Goal: Contribute content: Contribute content

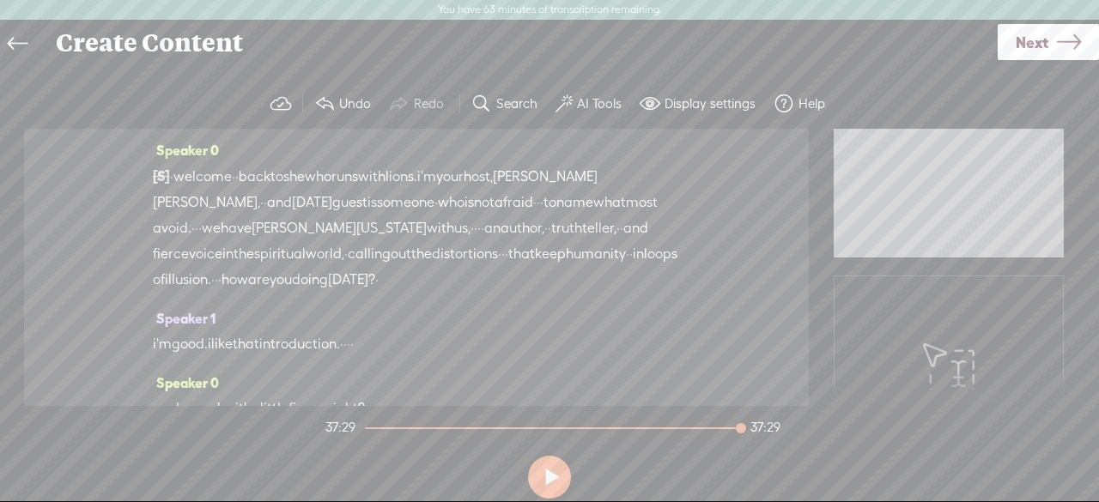
scroll to position [22757, 0]
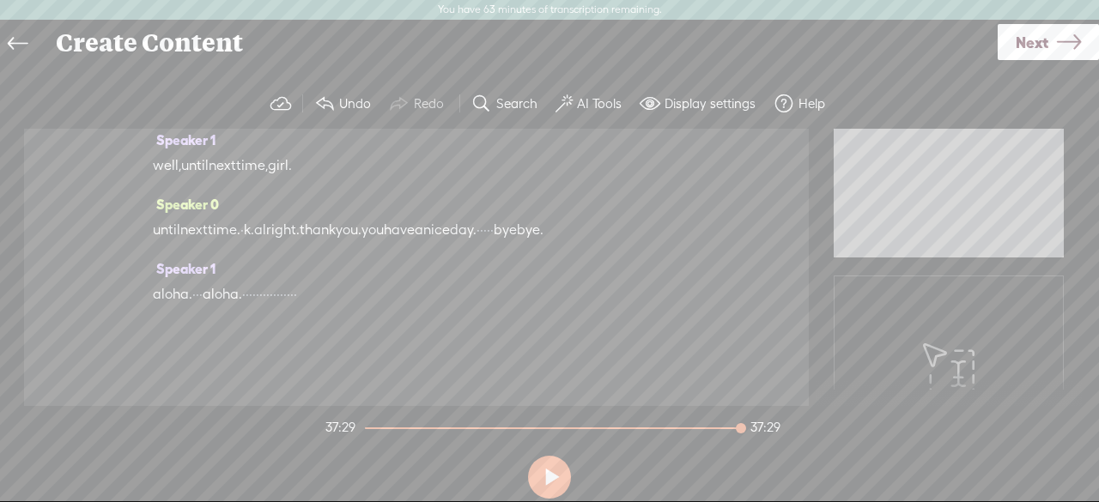
click at [688, 428] on div at bounding box center [553, 428] width 376 height 2
click at [688, 428] on div at bounding box center [526, 428] width 323 height 2
click at [550, 479] on button at bounding box center [549, 477] width 43 height 43
click at [714, 427] on div at bounding box center [551, 428] width 377 height 2
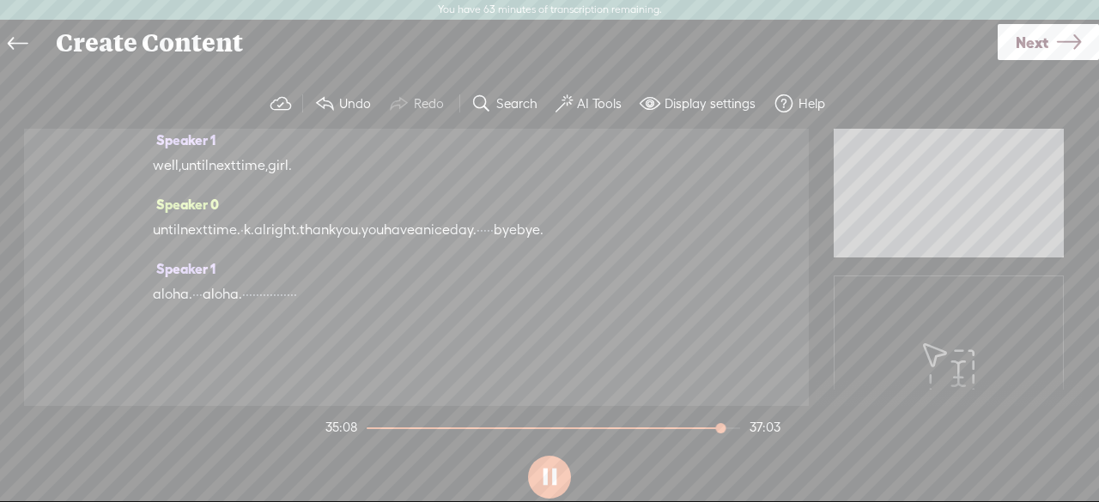
scroll to position [22677, 0]
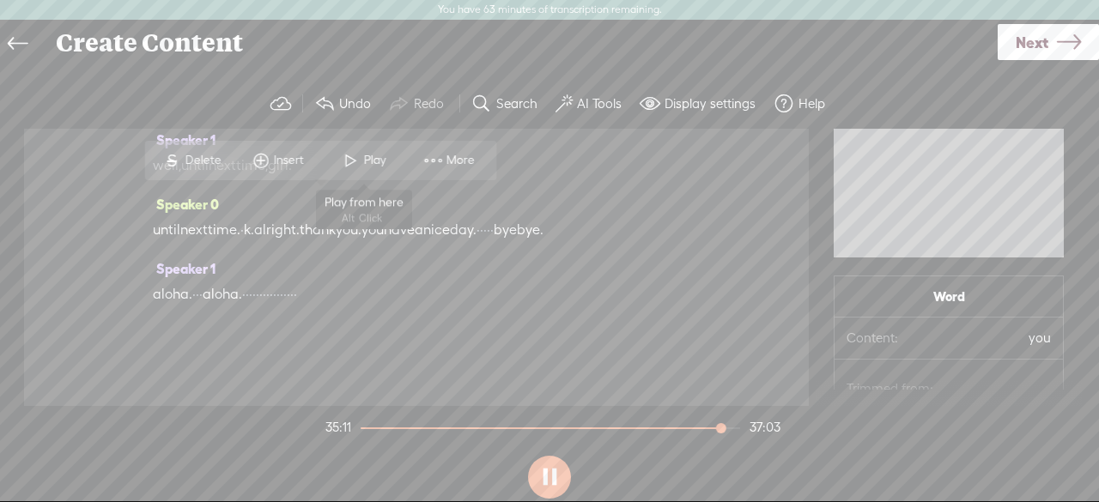
click at [374, 160] on span "Play" at bounding box center [376, 160] width 27 height 17
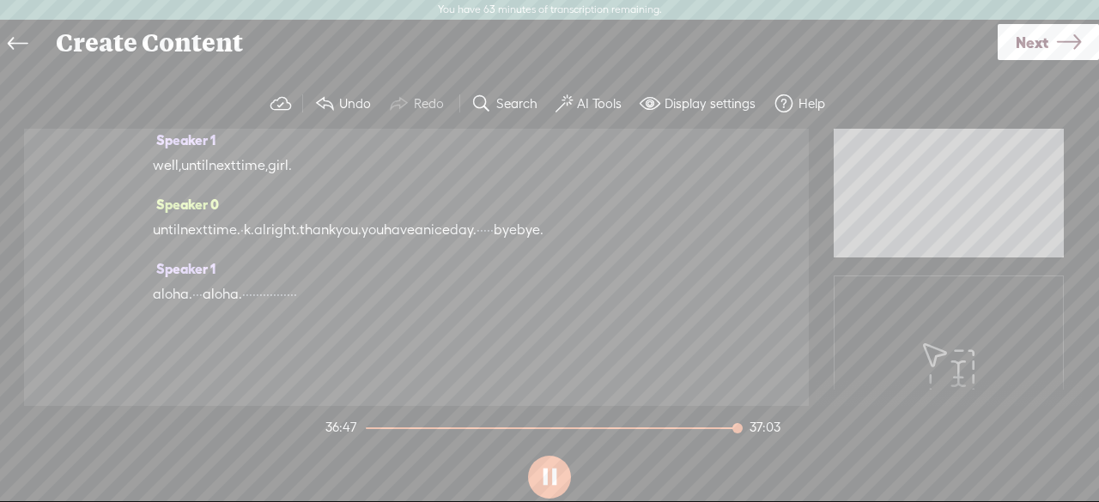
scroll to position [23192, 0]
drag, startPoint x: 312, startPoint y: 347, endPoint x: 463, endPoint y: 344, distance: 150.2
click at [463, 307] on div "aloha. · · · [GEOGRAPHIC_DATA]. · · · · · · · · · · · · · · · ·" at bounding box center [416, 295] width 527 height 26
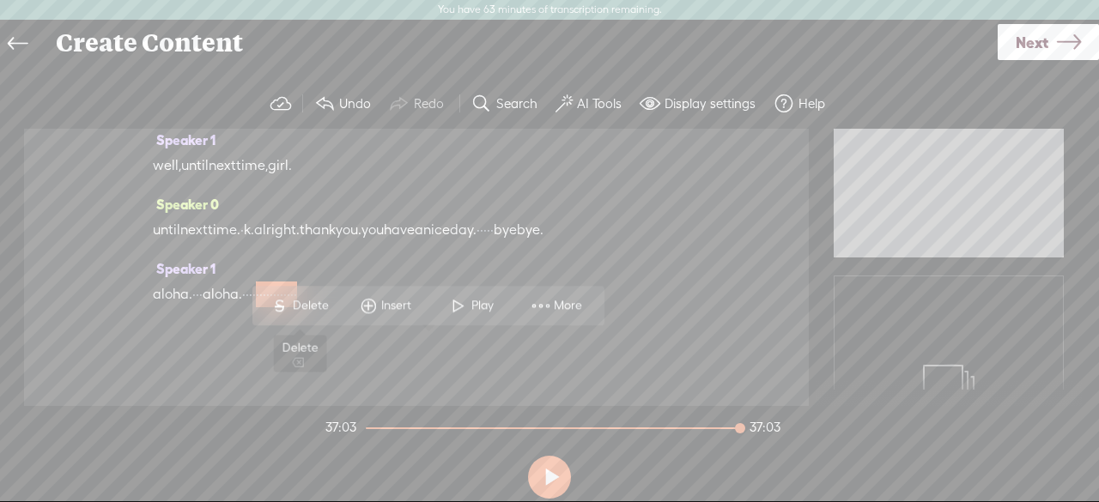
click at [306, 305] on span "Delete" at bounding box center [313, 305] width 40 height 17
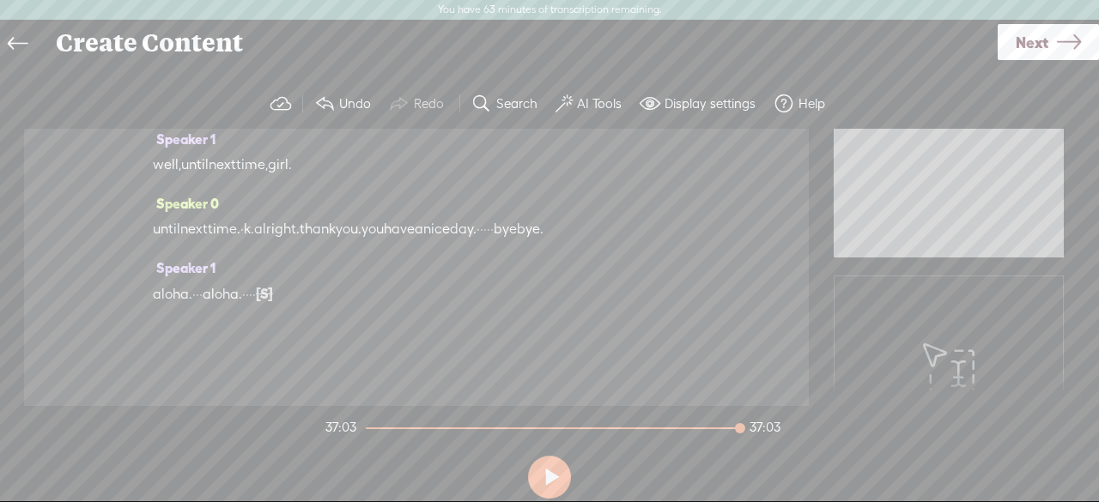
click at [239, 242] on span "time." at bounding box center [224, 229] width 33 height 26
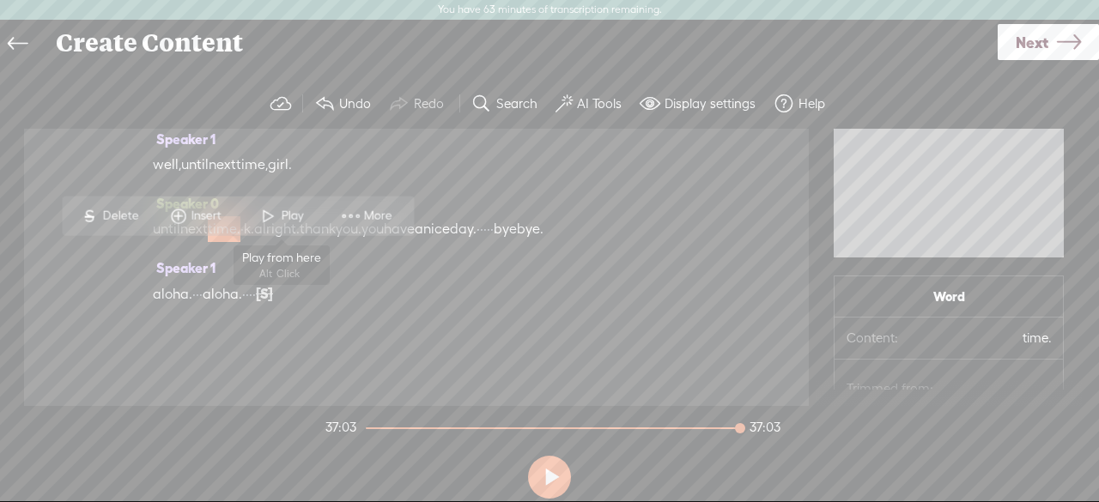
drag, startPoint x: 297, startPoint y: 208, endPoint x: 278, endPoint y: 368, distance: 161.6
click at [298, 208] on span "Play" at bounding box center [294, 216] width 27 height 17
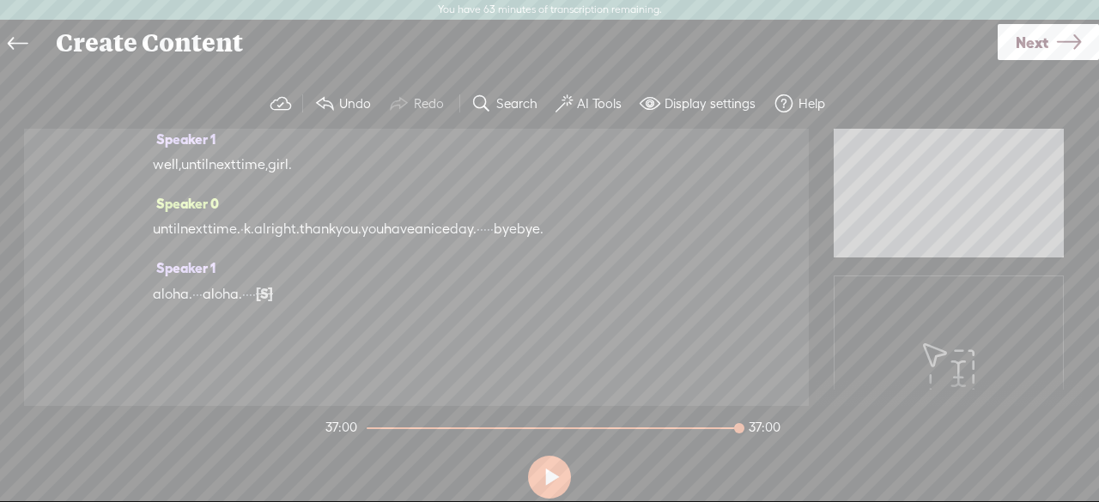
drag, startPoint x: 271, startPoint y: 260, endPoint x: 330, endPoint y: 264, distance: 58.5
click at [330, 242] on div "until next time. · k. alright. thank you. you have a [GEOGRAPHIC_DATA] day. · ·…" at bounding box center [416, 229] width 527 height 26
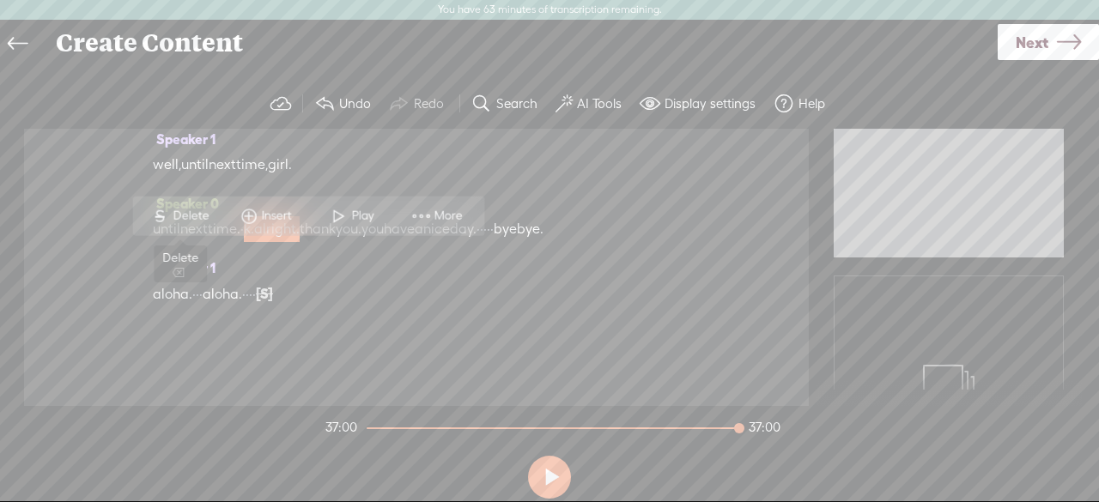
click at [187, 216] on span "Delete" at bounding box center [193, 216] width 40 height 17
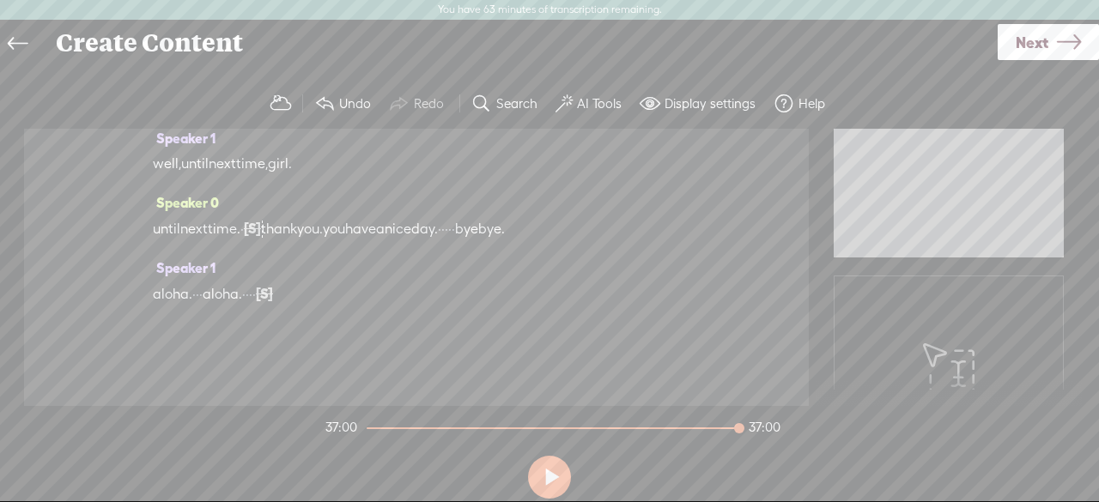
click at [227, 242] on span "time." at bounding box center [224, 229] width 33 height 26
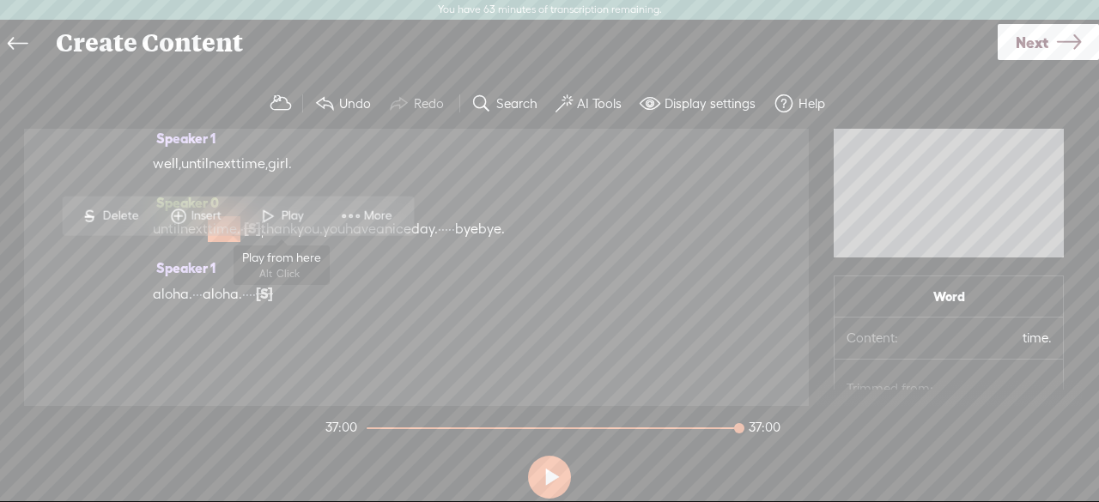
click at [292, 217] on span "Play" at bounding box center [294, 216] width 27 height 17
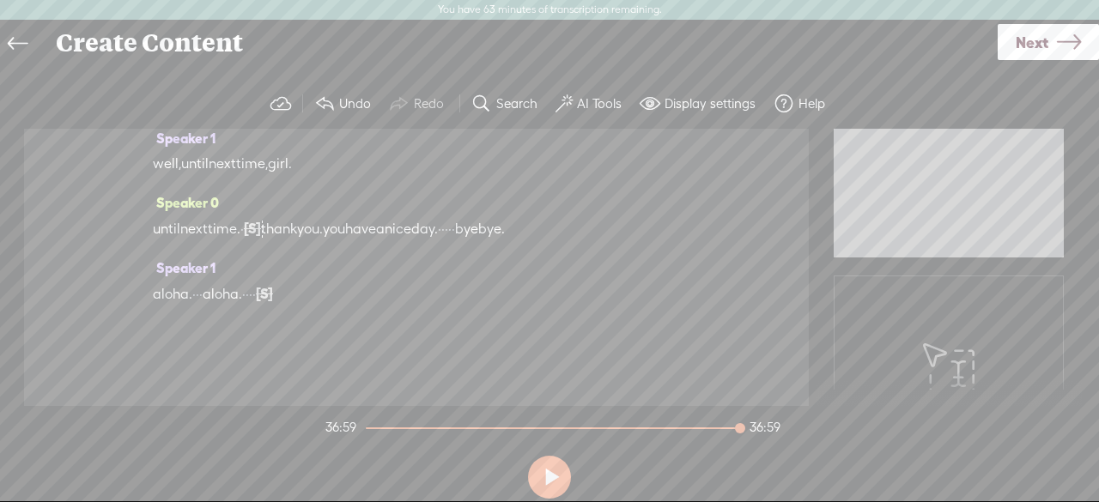
click at [273, 301] on span "[S]" at bounding box center [264, 293] width 17 height 15
click at [338, 283] on span "Restore" at bounding box center [337, 280] width 45 height 17
drag, startPoint x: 365, startPoint y: 327, endPoint x: 434, endPoint y: 323, distance: 69.7
click at [434, 307] on div "aloha. · · · [GEOGRAPHIC_DATA]. · · · · · · · · · · · · · · · ·" at bounding box center [416, 295] width 527 height 26
click at [314, 284] on span "Delete" at bounding box center [313, 280] width 40 height 17
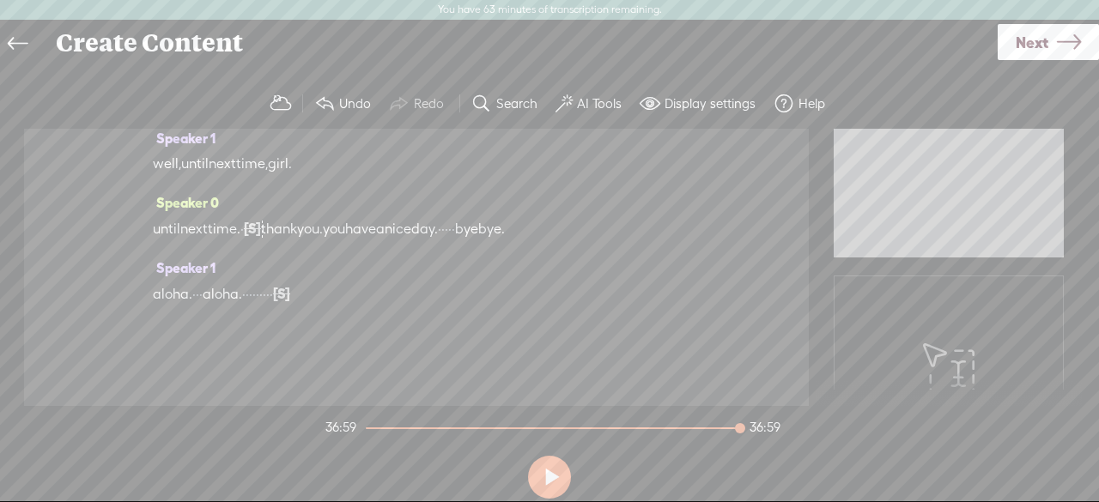
click at [199, 307] on span "·" at bounding box center [197, 295] width 3 height 26
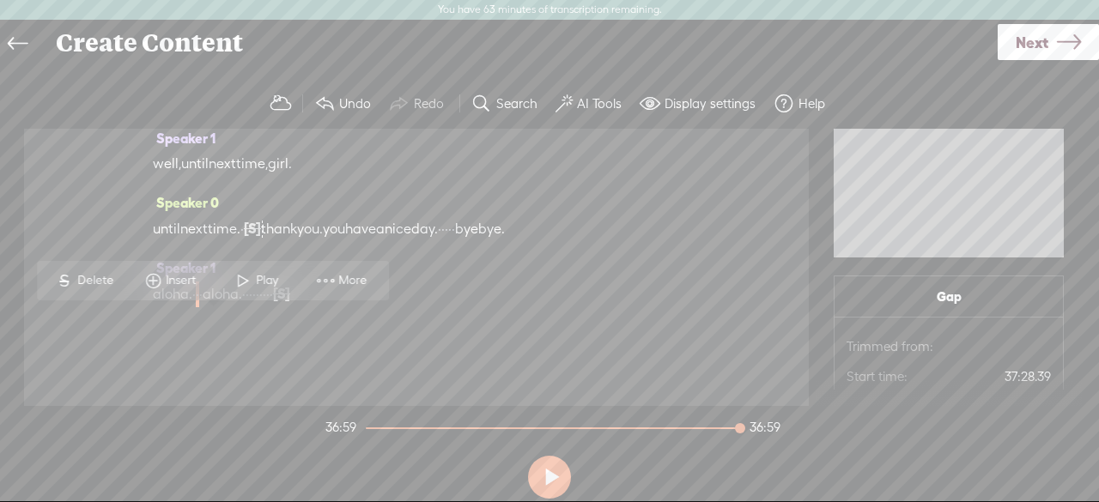
click at [549, 480] on button at bounding box center [549, 477] width 43 height 43
click at [279, 276] on span "Play" at bounding box center [269, 280] width 27 height 17
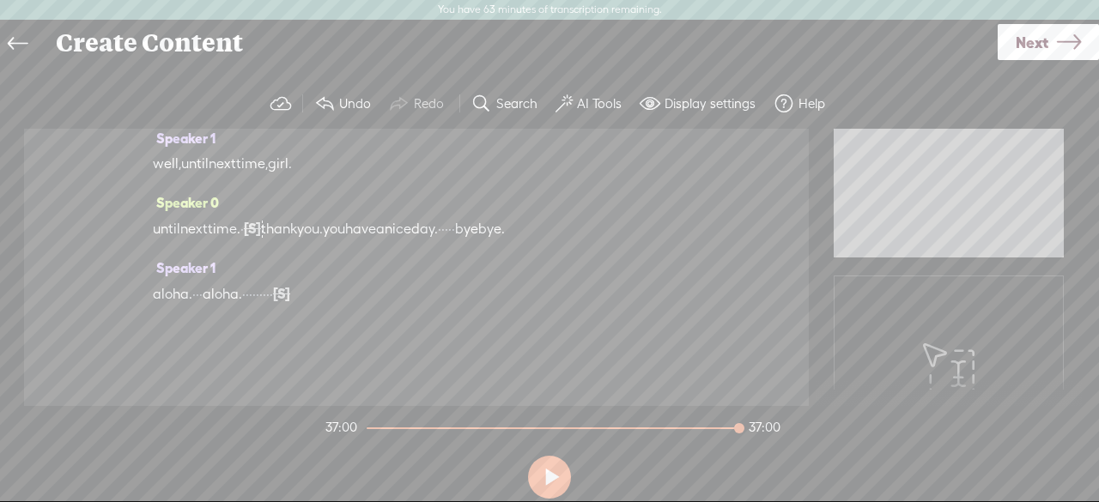
scroll to position [15072, 0]
click at [487, 99] on span at bounding box center [481, 104] width 21 height 21
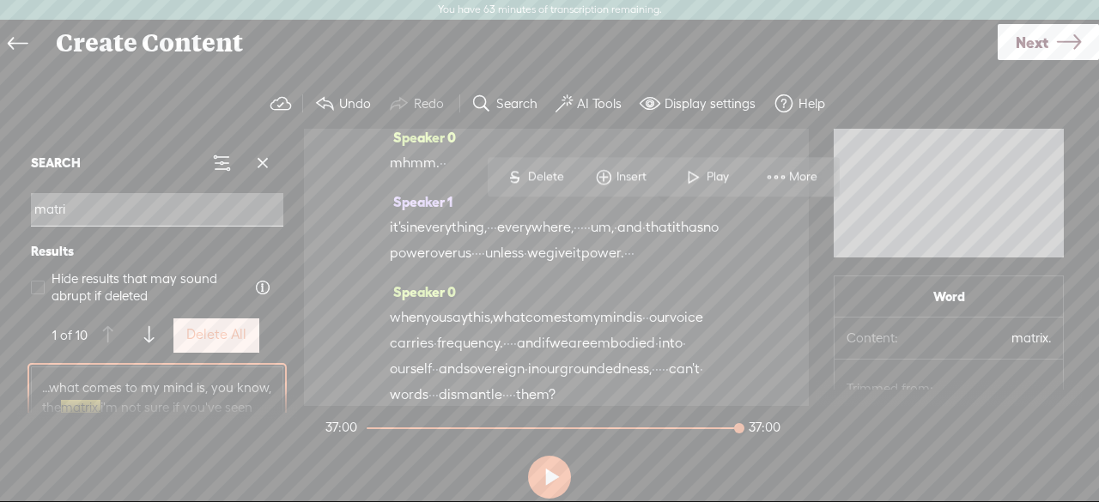
scroll to position [4668, 0]
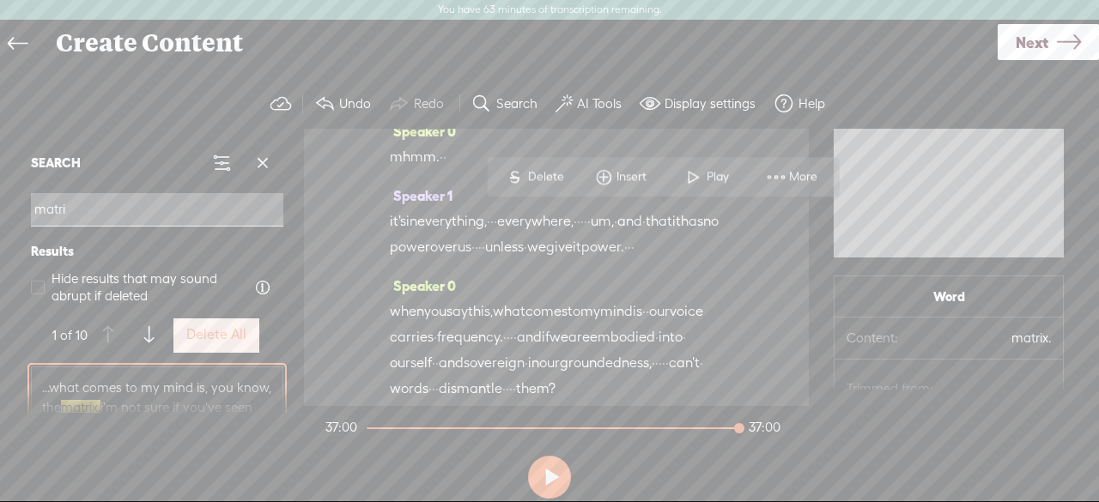
type input "matrix"
click at [266, 165] on span at bounding box center [263, 163] width 26 height 26
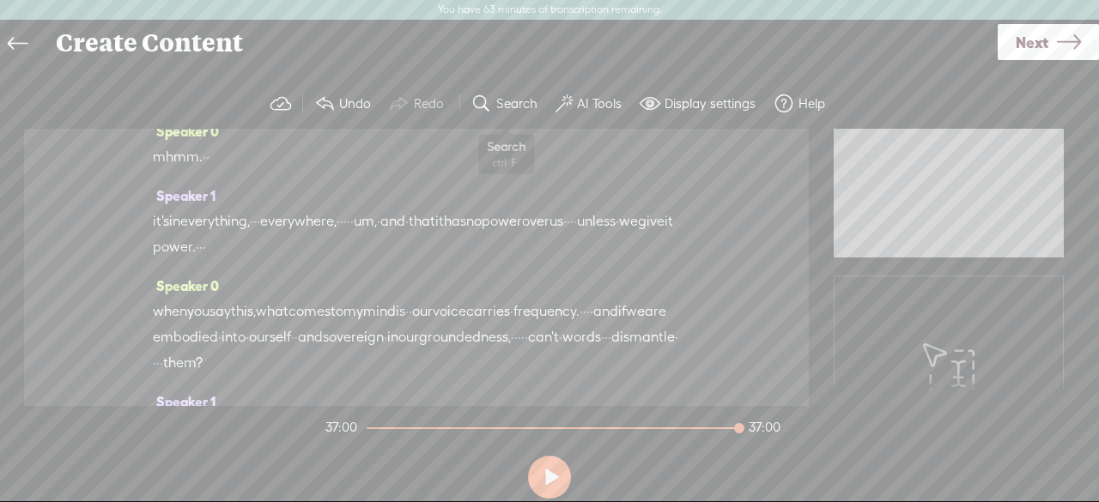
click at [525, 100] on label "Search" at bounding box center [516, 103] width 41 height 17
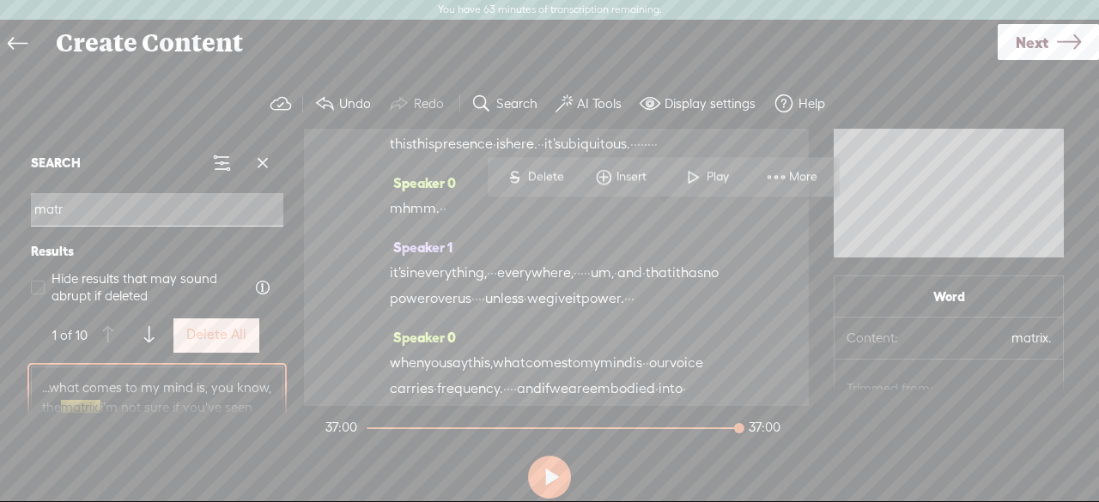
type input "matr"
click at [662, 182] on span at bounding box center [655, 176] width 26 height 31
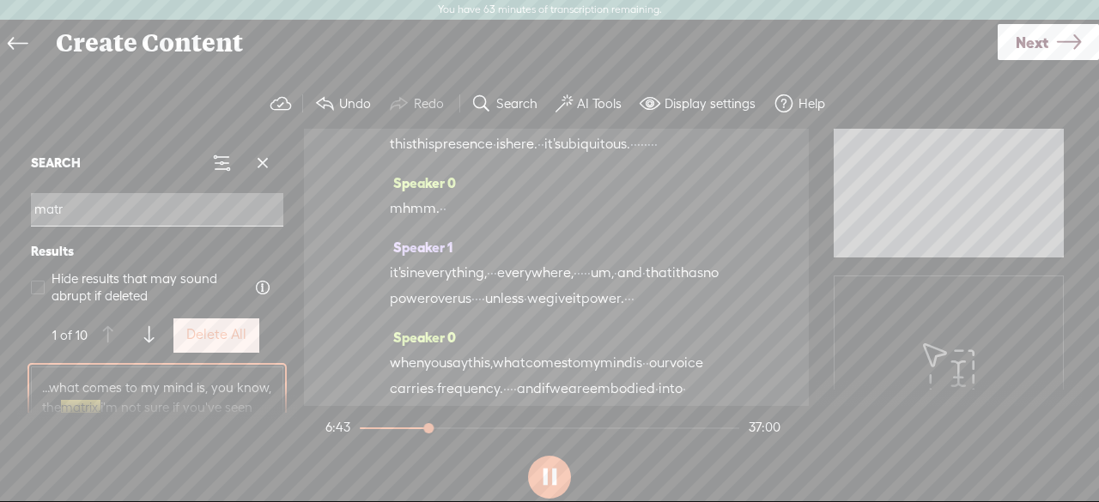
click at [548, 488] on button at bounding box center [549, 477] width 43 height 43
drag, startPoint x: 470, startPoint y: 248, endPoint x: 396, endPoint y: 248, distance: 74.7
click at [290, 206] on span "Delete" at bounding box center [286, 202] width 40 height 17
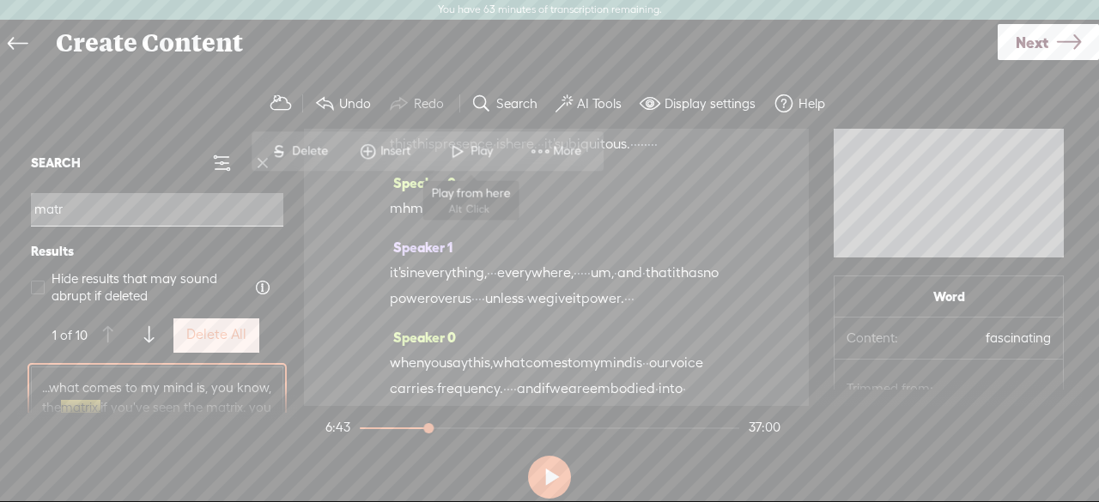
click at [470, 155] on span "Play" at bounding box center [483, 150] width 27 height 17
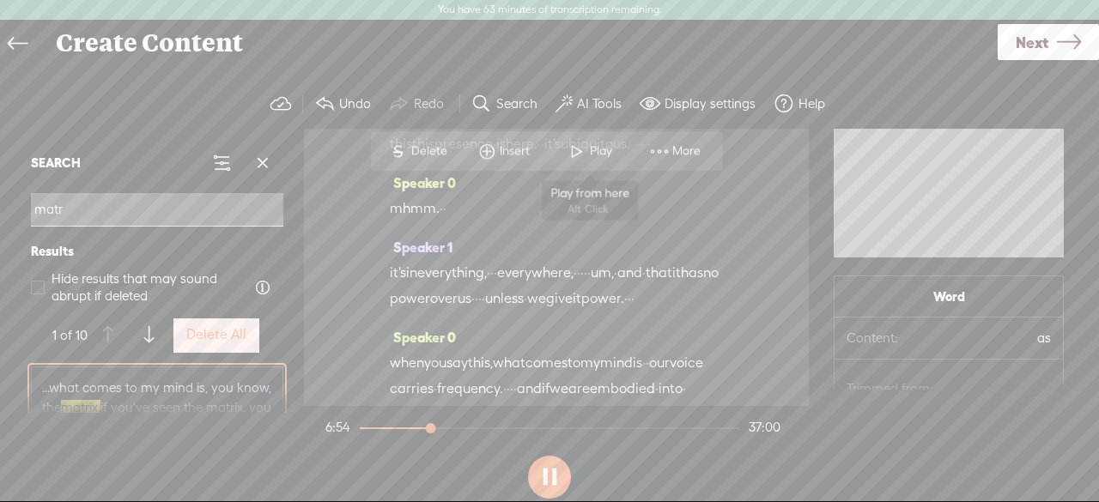
click at [593, 158] on span "Play" at bounding box center [603, 150] width 27 height 17
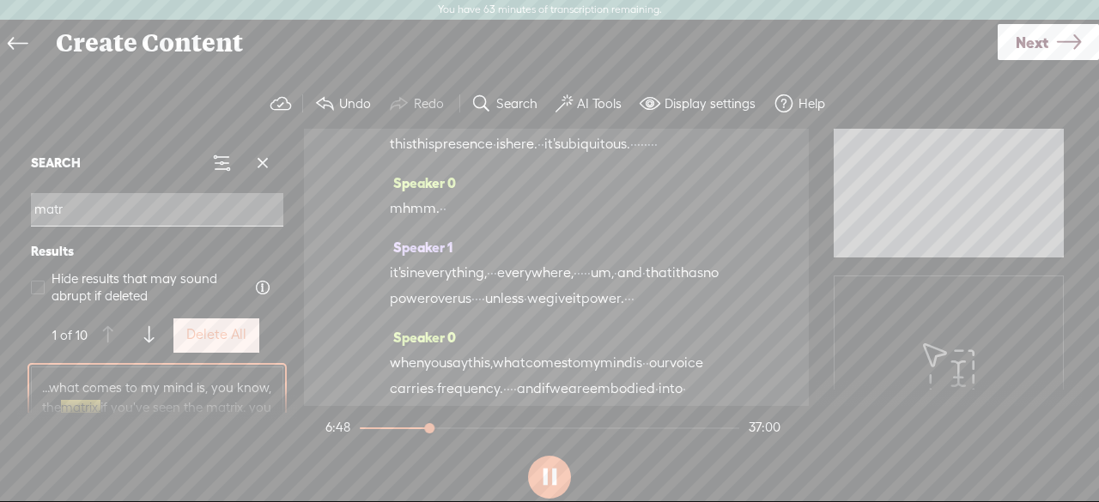
click at [547, 477] on button at bounding box center [549, 477] width 43 height 43
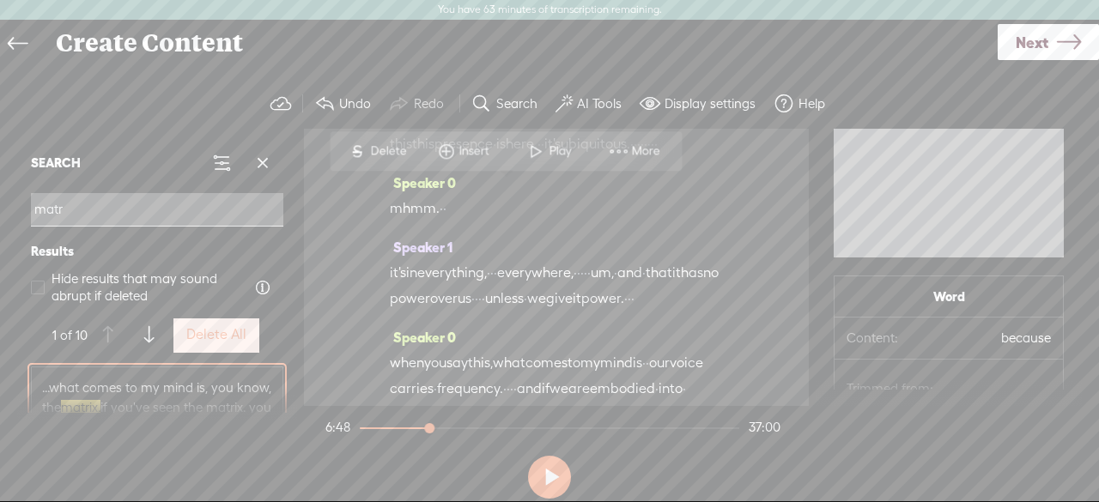
click at [555, 151] on span "Play" at bounding box center [562, 150] width 27 height 17
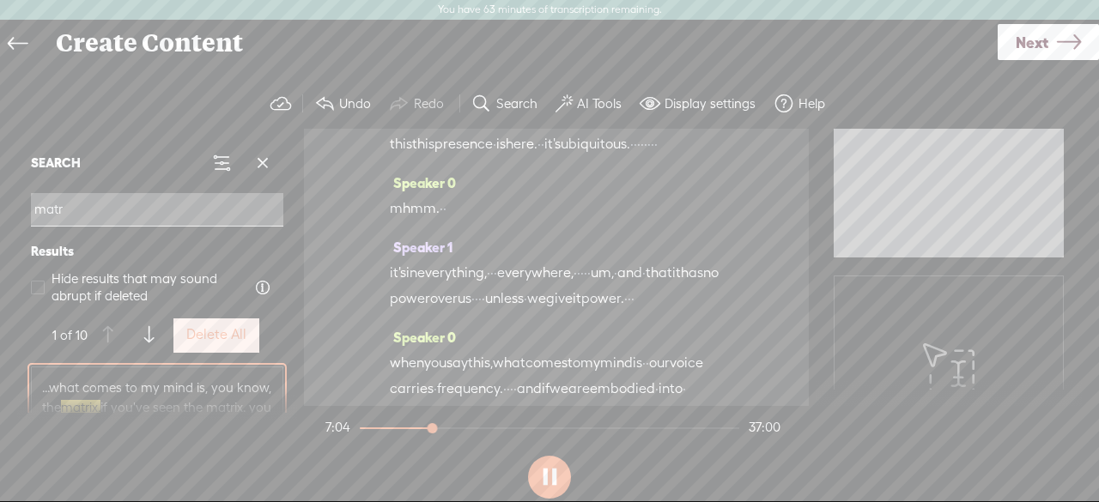
click at [549, 480] on button at bounding box center [549, 477] width 43 height 43
click at [409, 205] on span "Restore" at bounding box center [413, 202] width 45 height 17
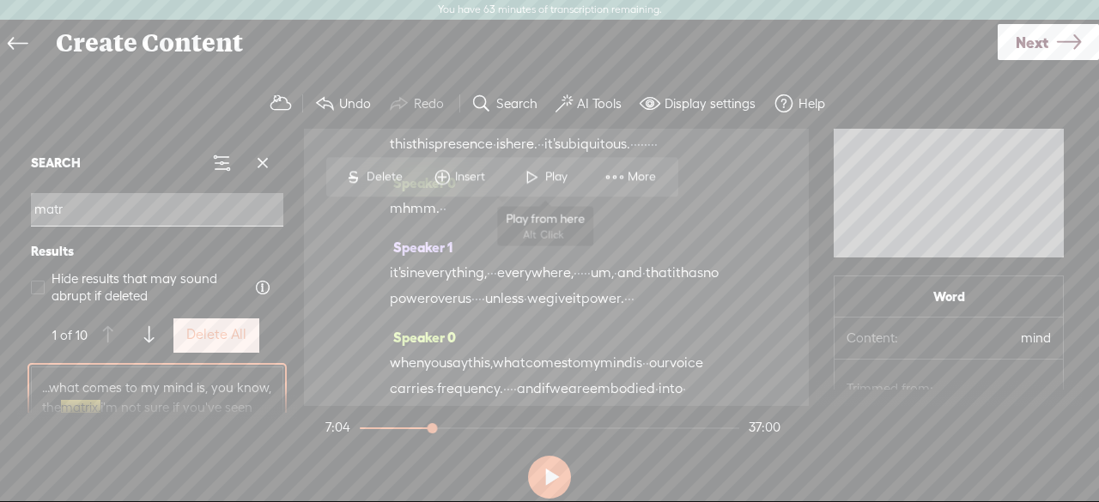
drag, startPoint x: 557, startPoint y: 175, endPoint x: 592, endPoint y: 329, distance: 157.6
click at [557, 173] on span "Play" at bounding box center [558, 176] width 27 height 17
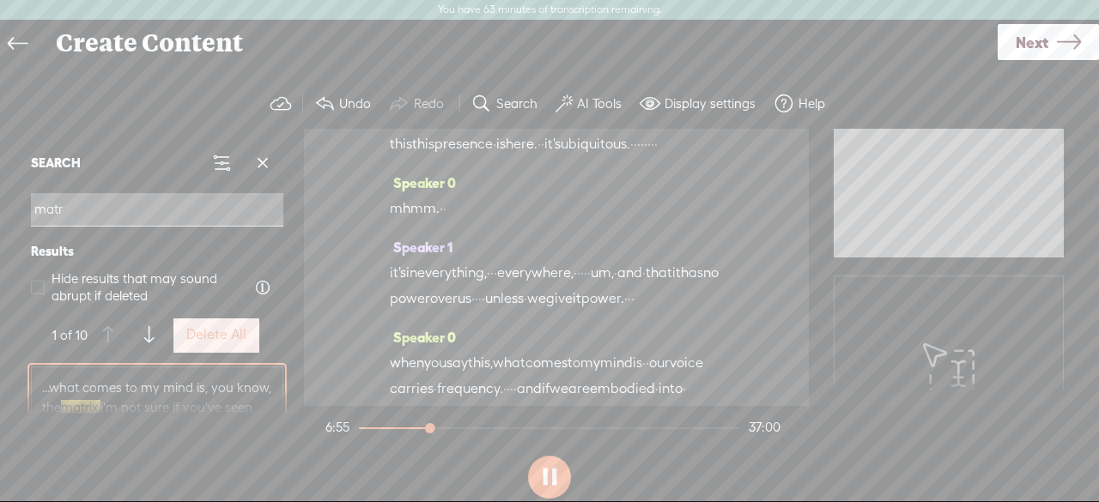
click at [536, 486] on button at bounding box center [549, 477] width 43 height 43
drag, startPoint x: 680, startPoint y: 274, endPoint x: 546, endPoint y: 216, distance: 145.7
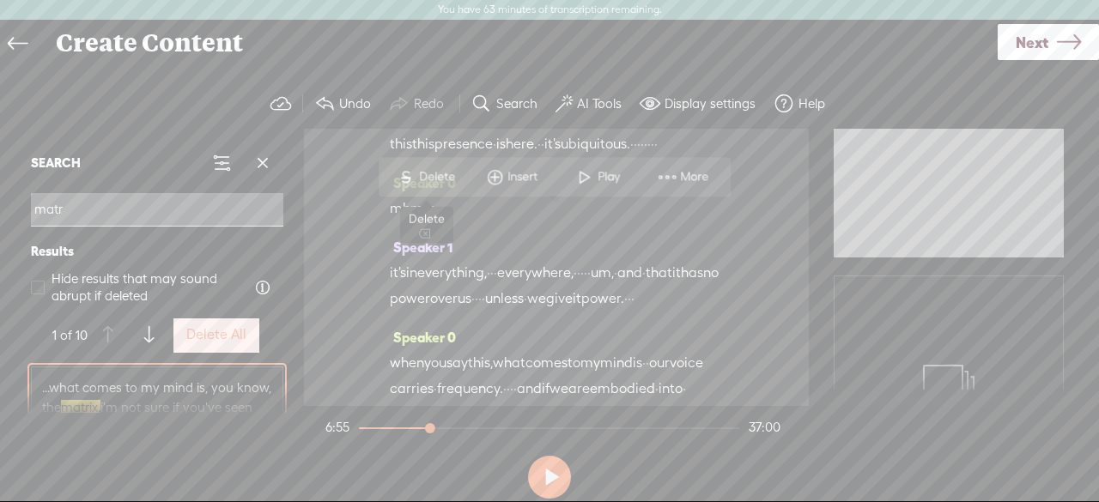
click at [433, 176] on span "Delete" at bounding box center [439, 176] width 40 height 17
click at [491, 183] on span "Play" at bounding box center [503, 176] width 27 height 17
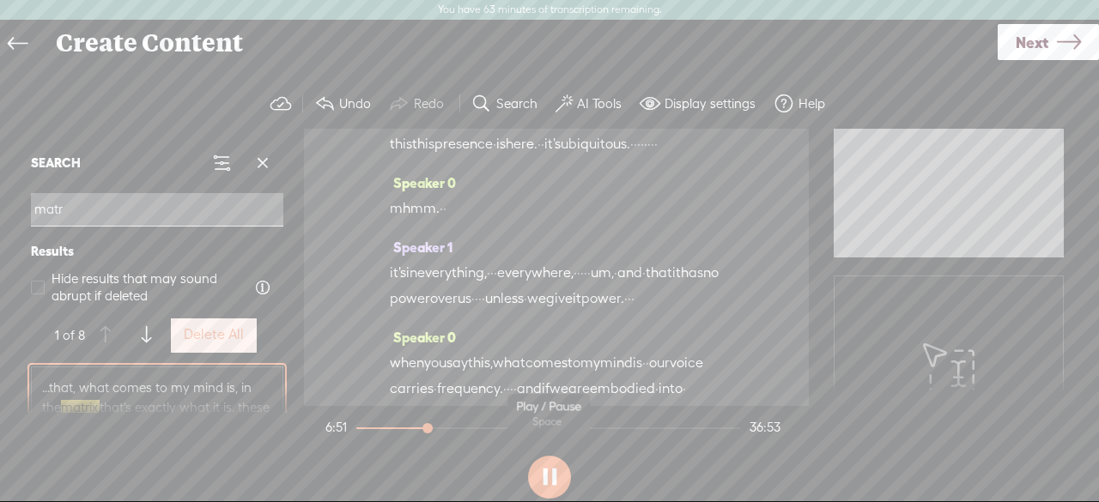
click at [549, 471] on button at bounding box center [549, 477] width 43 height 43
drag, startPoint x: 599, startPoint y: 171, endPoint x: 531, endPoint y: 215, distance: 81.2
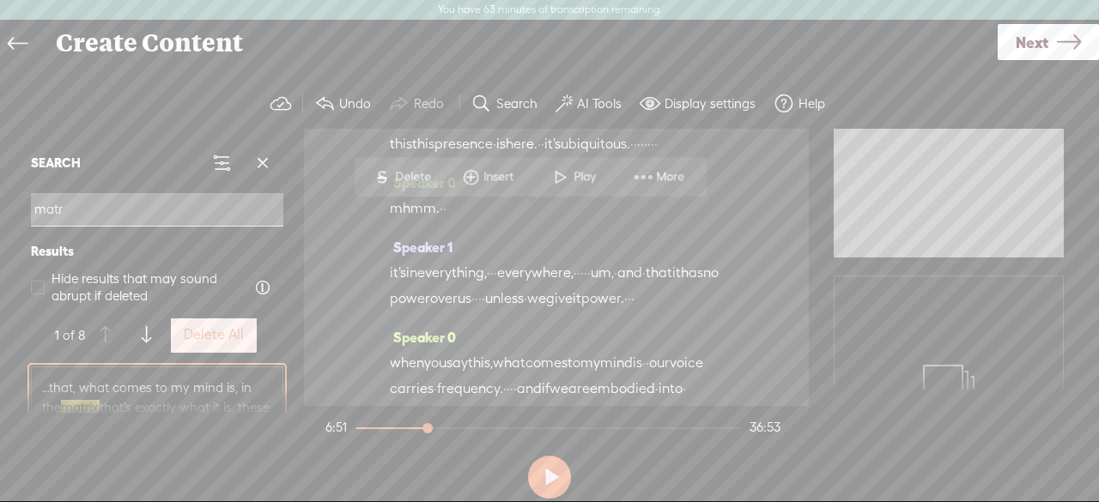
click at [409, 180] on span "Delete" at bounding box center [415, 176] width 40 height 17
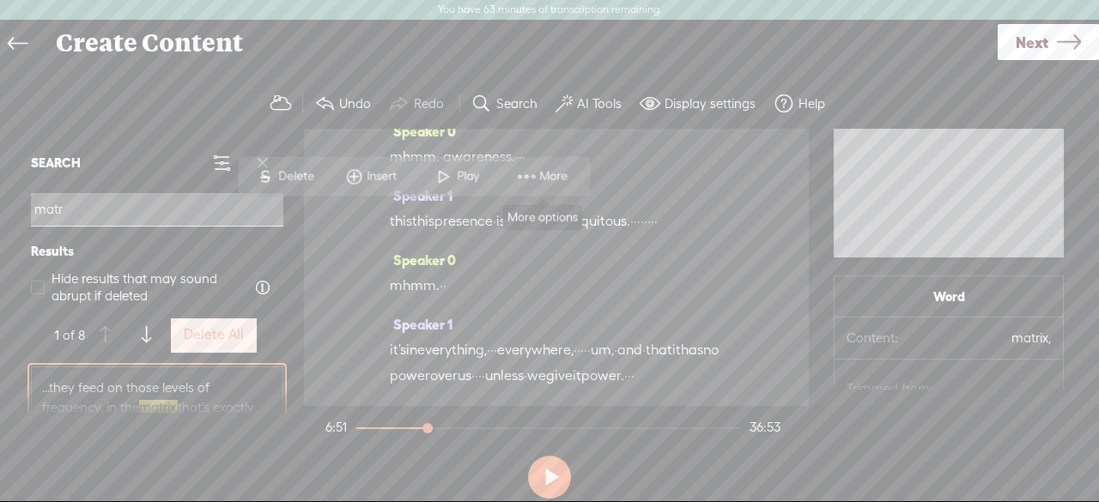
scroll to position [4642, 0]
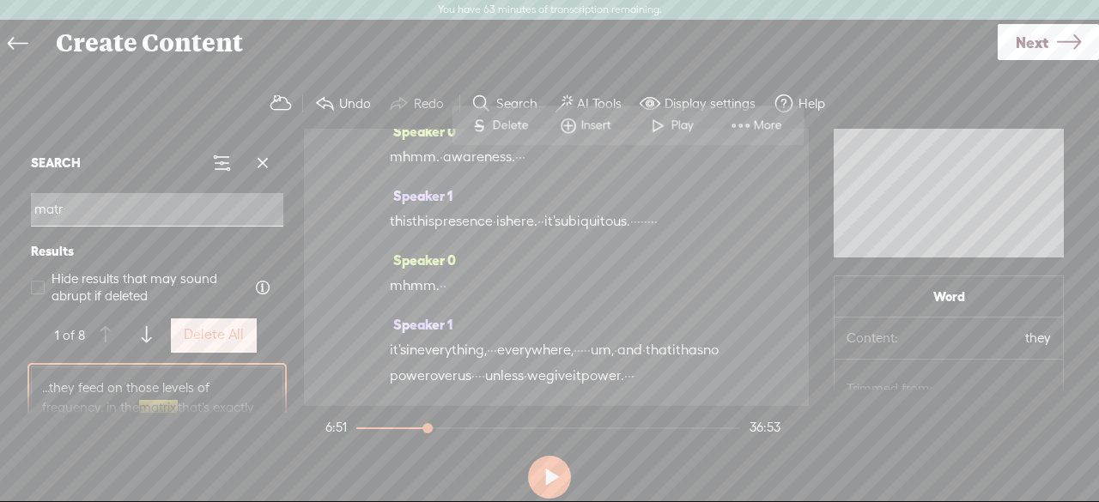
click at [683, 122] on span "Play" at bounding box center [683, 125] width 27 height 17
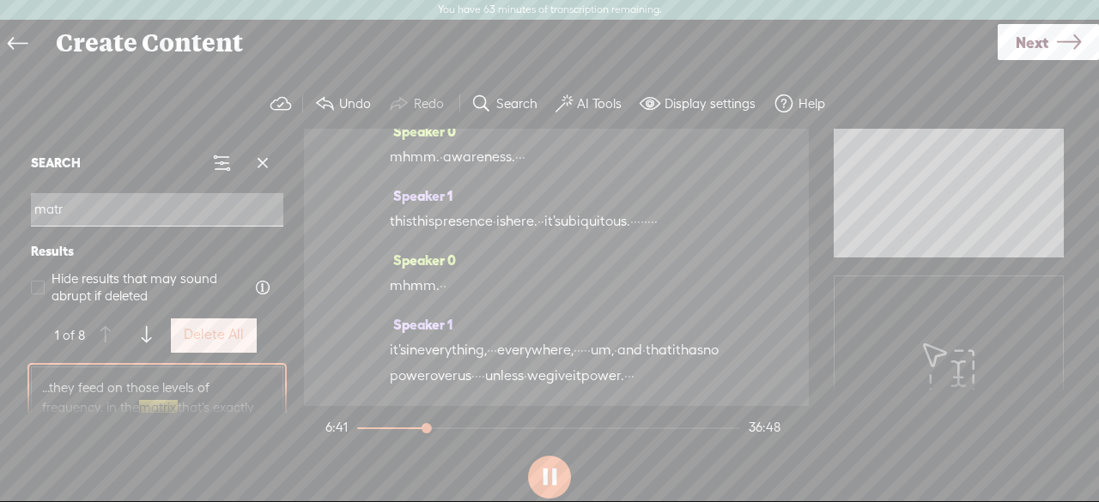
click at [635, 158] on span "Restore" at bounding box center [639, 150] width 45 height 17
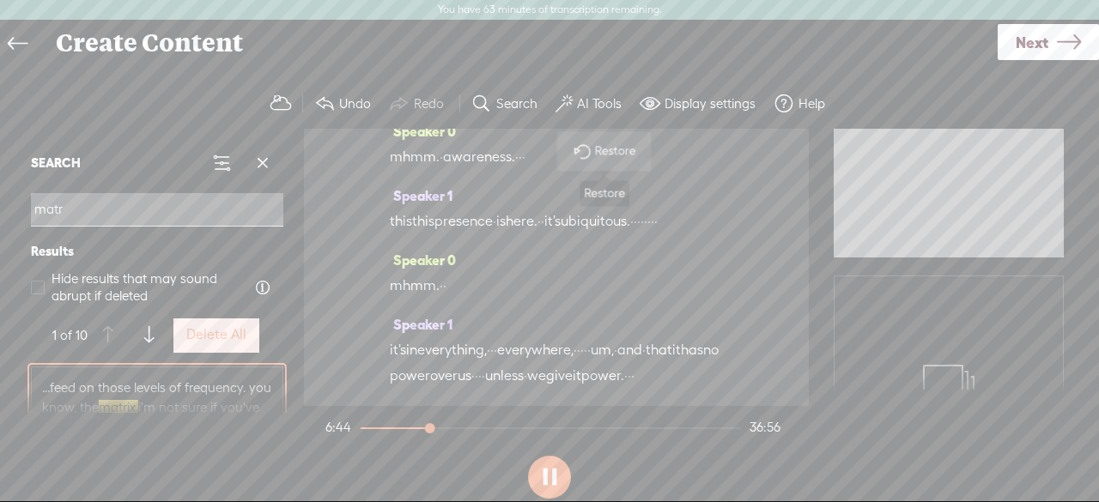
click at [609, 150] on span "Restore" at bounding box center [616, 150] width 45 height 17
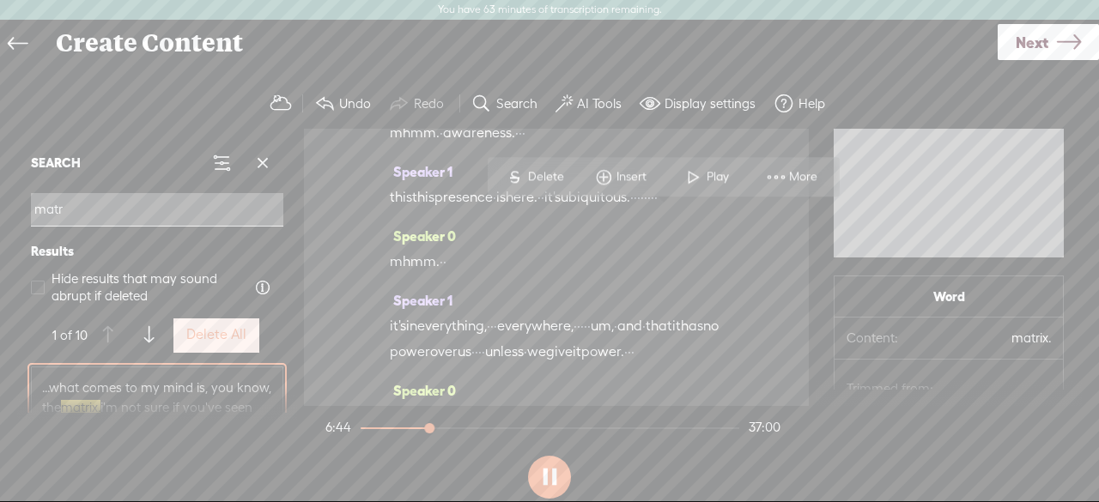
scroll to position [4668, 0]
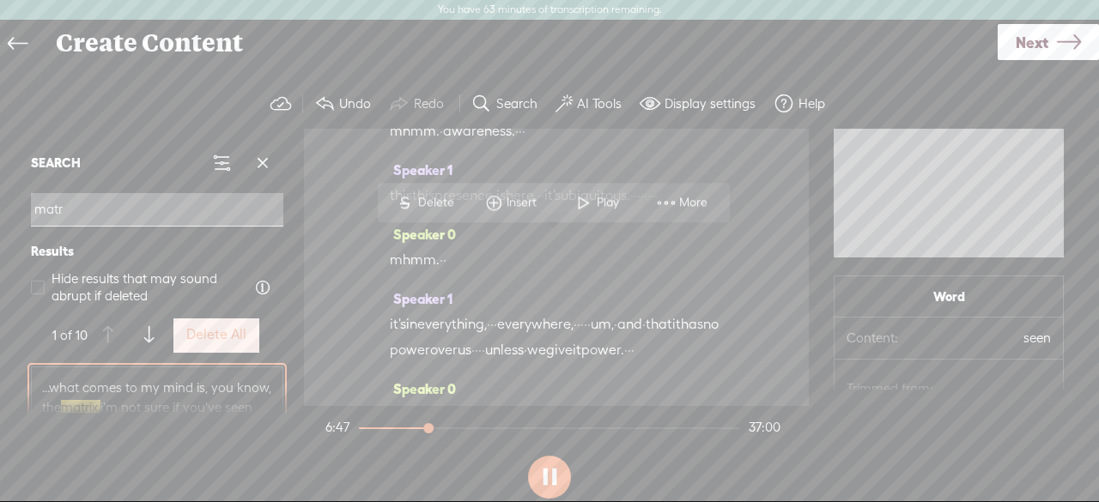
click at [760, 287] on div "Speaker 0 [S] · · · · · · · · · · · great. · · · welcome · · back to she who ru…" at bounding box center [556, 267] width 505 height 277
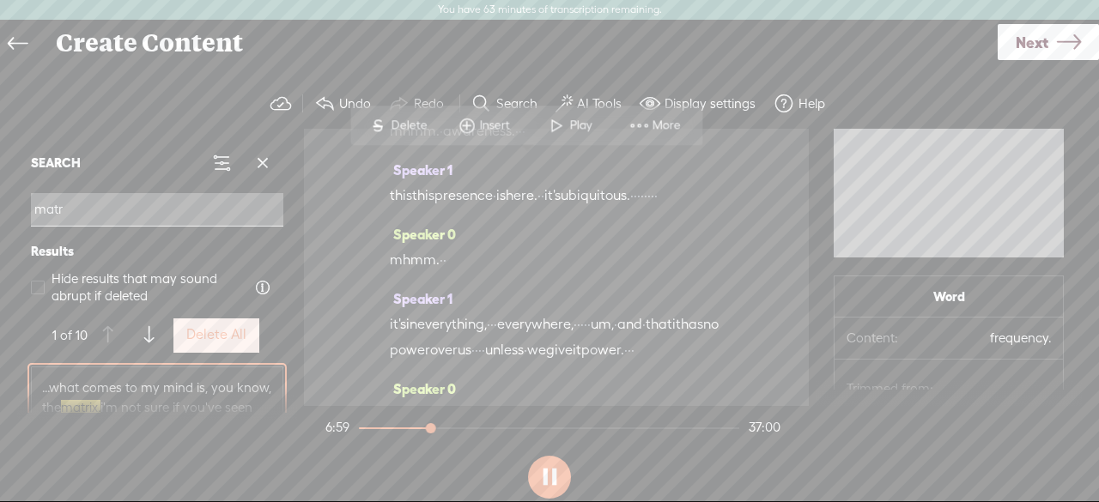
click at [390, 246] on div "Speaker 0 [S] · · · · · · · · · · · great. · · · welcome · · back to she who ru…" at bounding box center [556, 267] width 505 height 277
drag, startPoint x: 471, startPoint y: 245, endPoint x: 391, endPoint y: 242, distance: 80.7
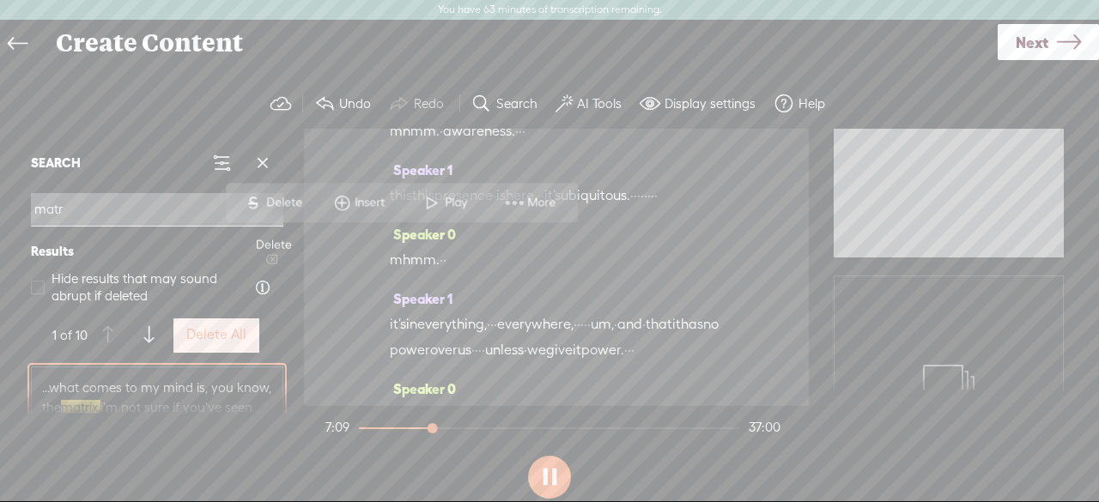
click at [282, 202] on span "Delete" at bounding box center [286, 202] width 40 height 17
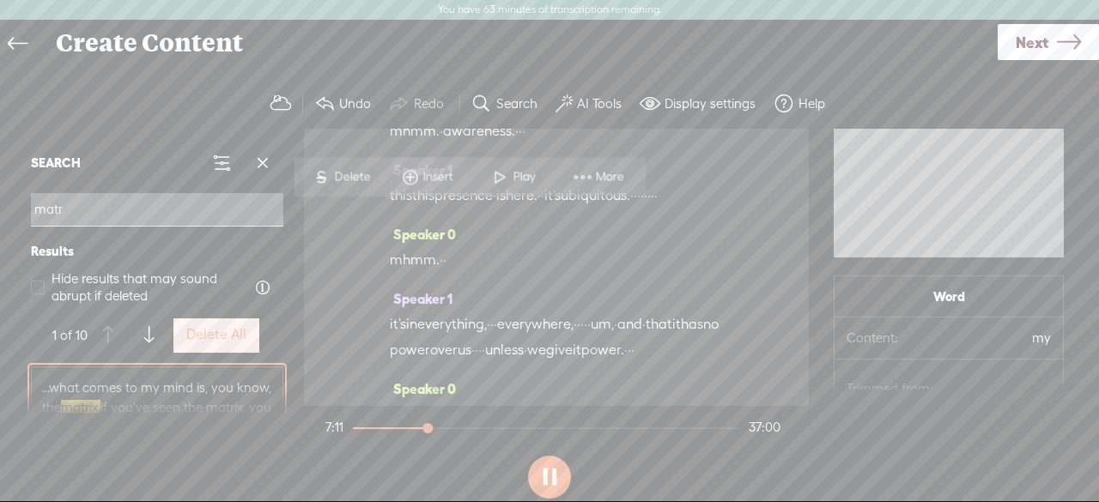
click at [506, 179] on span at bounding box center [500, 176] width 26 height 31
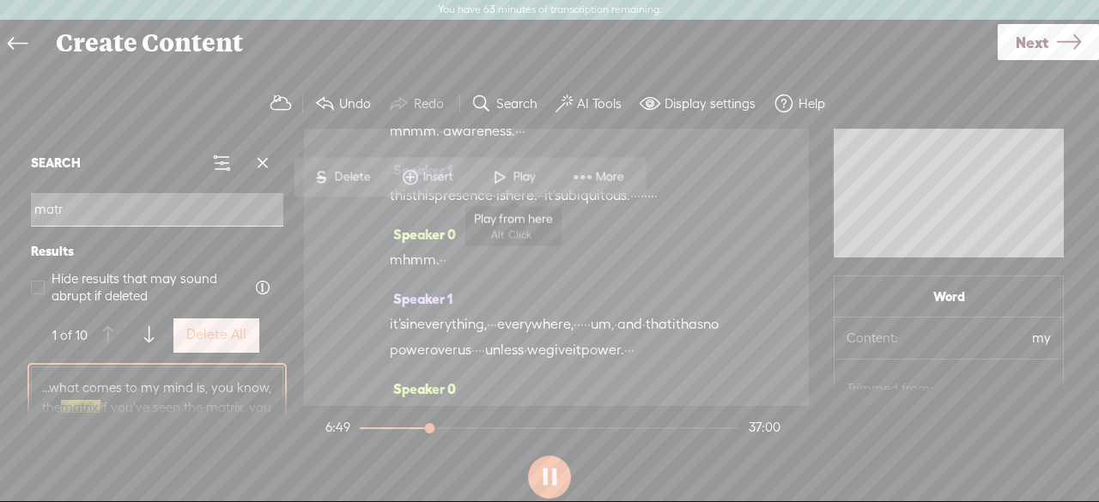
click at [518, 176] on span "Play" at bounding box center [525, 176] width 27 height 17
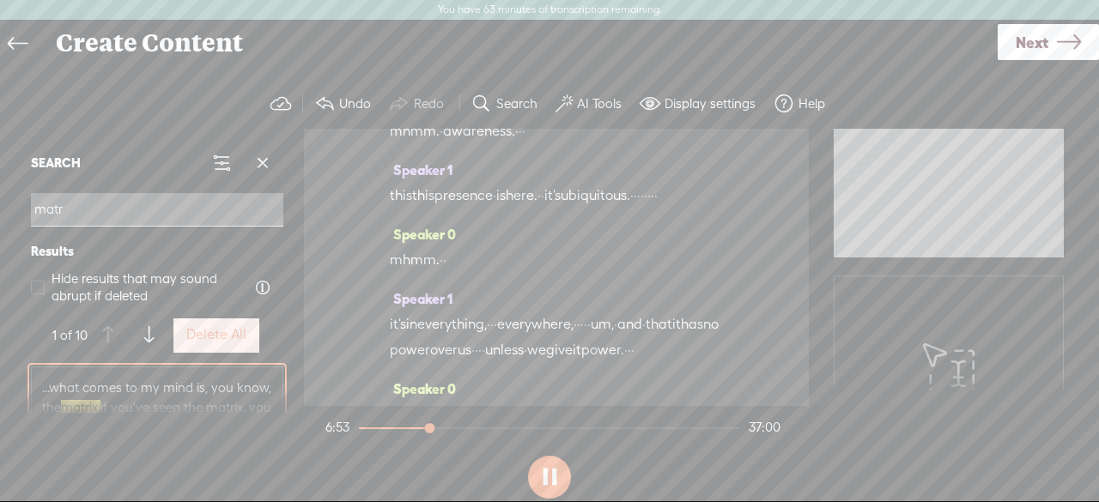
drag, startPoint x: 424, startPoint y: 243, endPoint x: 409, endPoint y: 245, distance: 14.7
click at [271, 205] on span "Delete" at bounding box center [285, 202] width 40 height 17
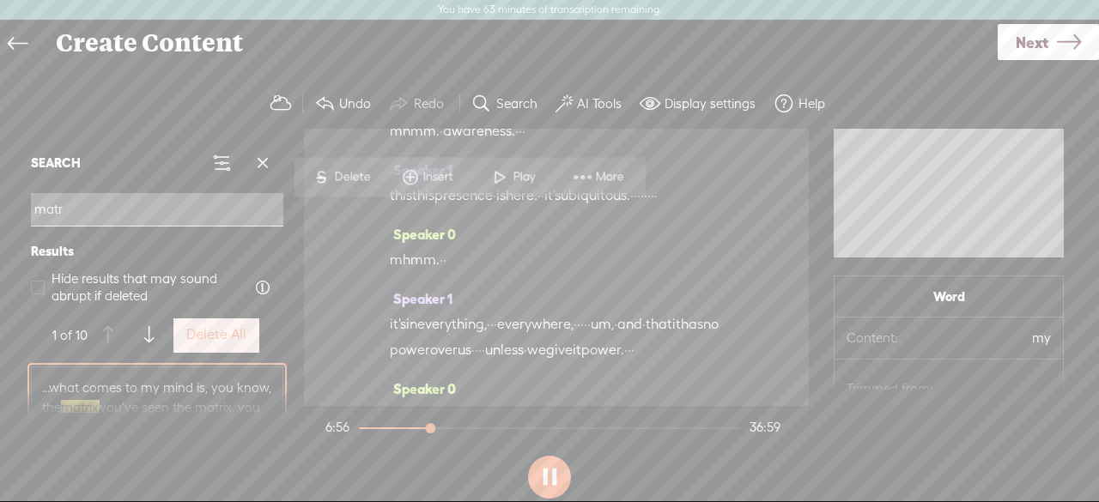
drag, startPoint x: 527, startPoint y: 174, endPoint x: 724, endPoint y: 361, distance: 271.4
click at [724, 361] on section "SEARCH matr Results Hide results that may sound abrupt if deleted 1 of 10 Delet…" at bounding box center [549, 267] width 1064 height 277
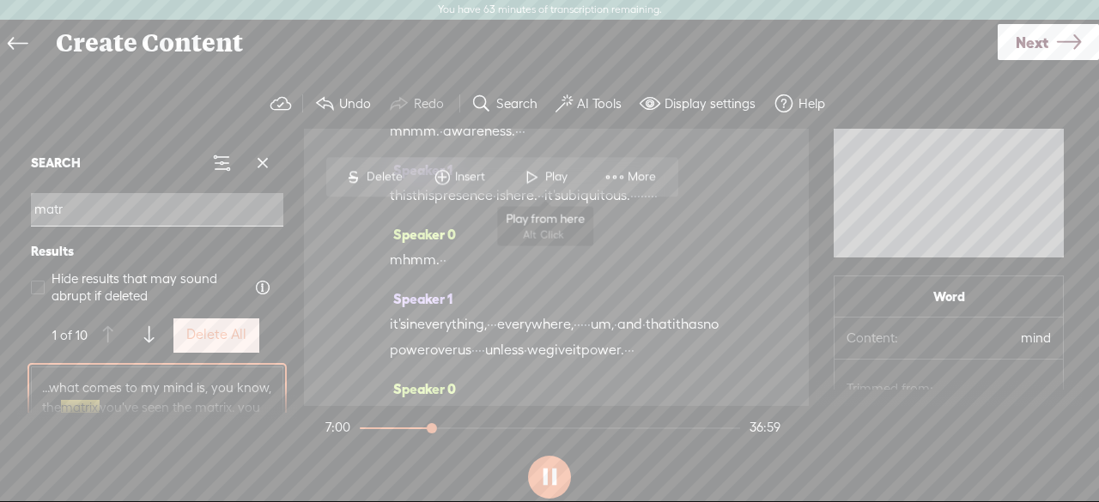
click at [549, 181] on span "Play" at bounding box center [558, 176] width 27 height 17
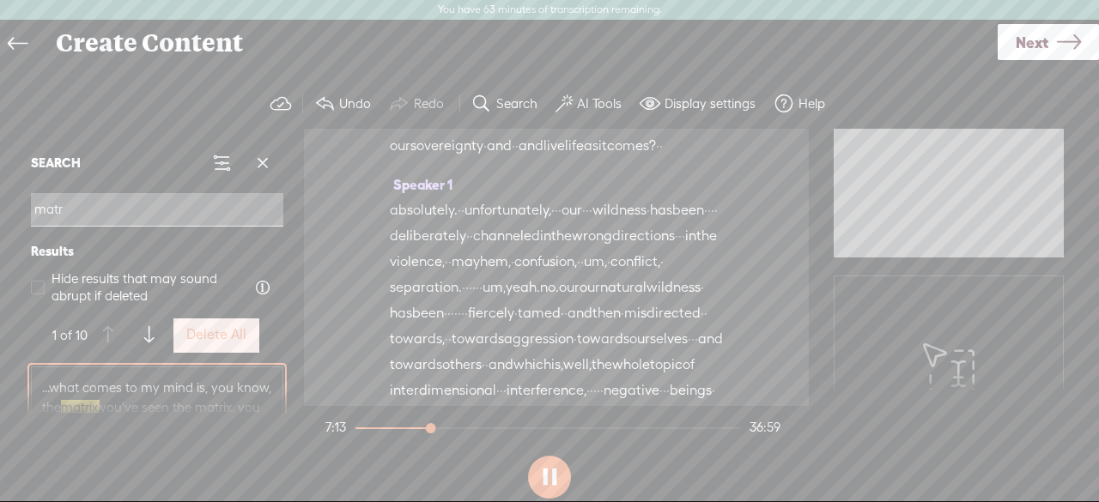
scroll to position [0, 0]
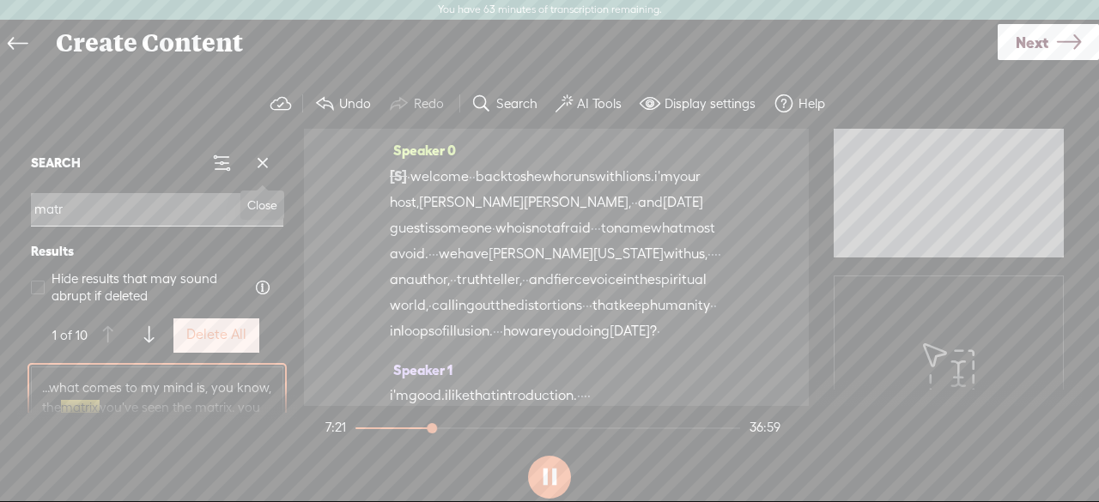
click at [271, 167] on span at bounding box center [263, 163] width 26 height 26
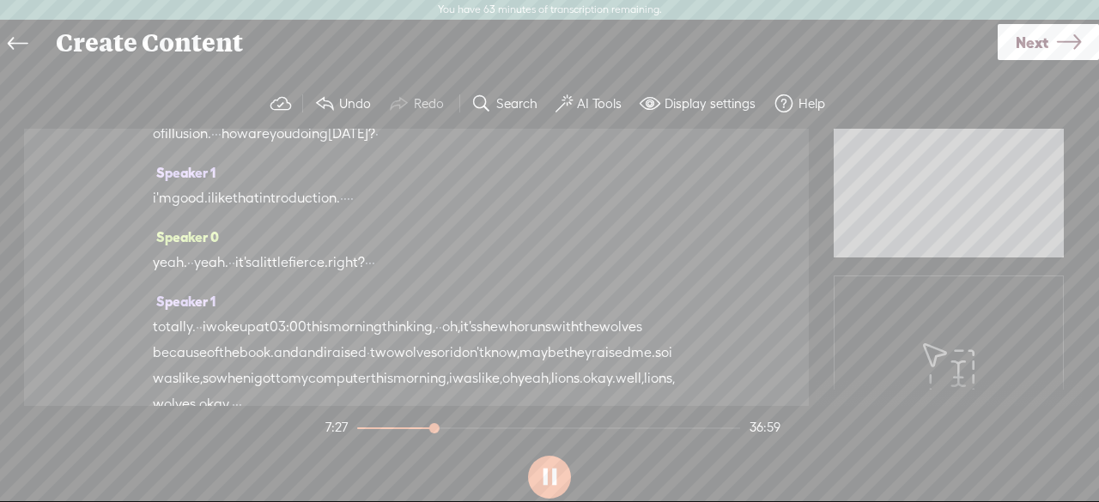
scroll to position [258, 0]
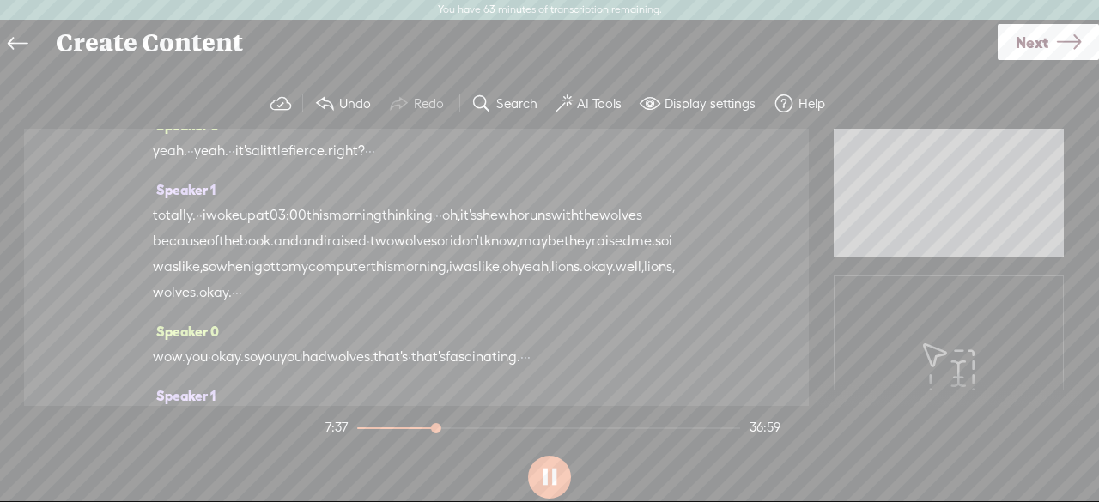
click at [1052, 51] on link "Next" at bounding box center [1047, 42] width 101 height 36
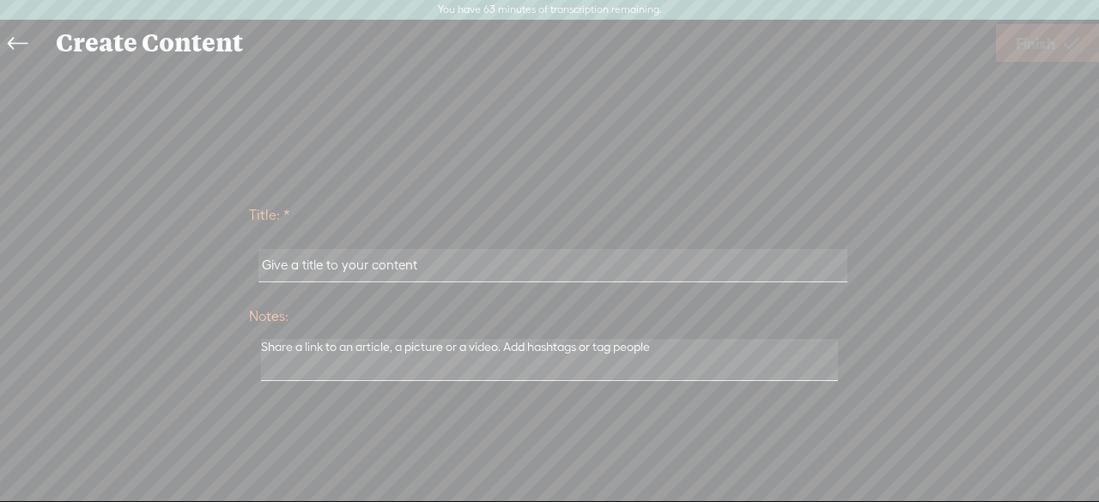
scroll to position [257, 0]
click at [369, 269] on input "text" at bounding box center [552, 265] width 588 height 33
click at [441, 259] on input "text" at bounding box center [552, 265] width 588 height 33
type input "m"
type input "crack the matrix"
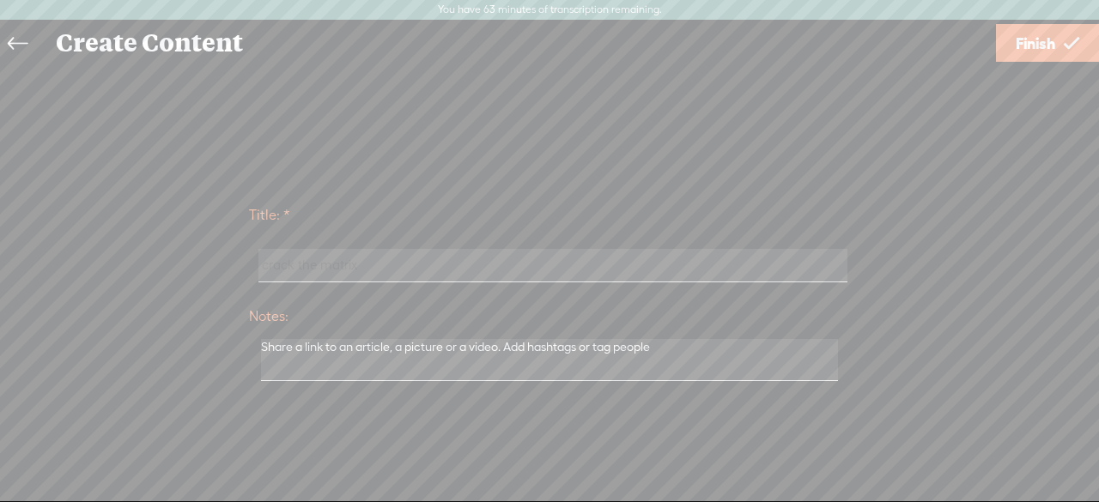
click at [1044, 40] on span "Finish" at bounding box center [1034, 43] width 39 height 44
